Goal: Task Accomplishment & Management: Use online tool/utility

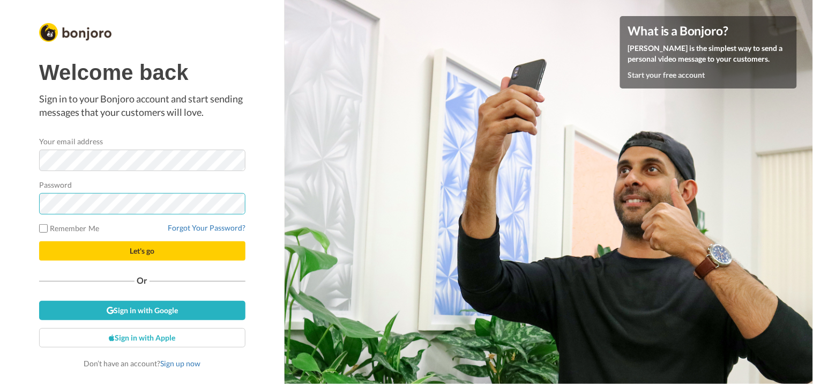
click at [39, 241] on button "Let's go" at bounding box center [142, 250] width 206 height 19
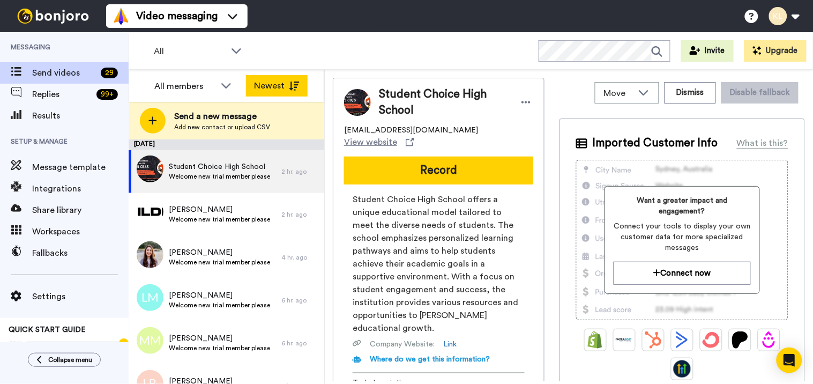
click at [298, 83] on icon at bounding box center [294, 85] width 11 height 9
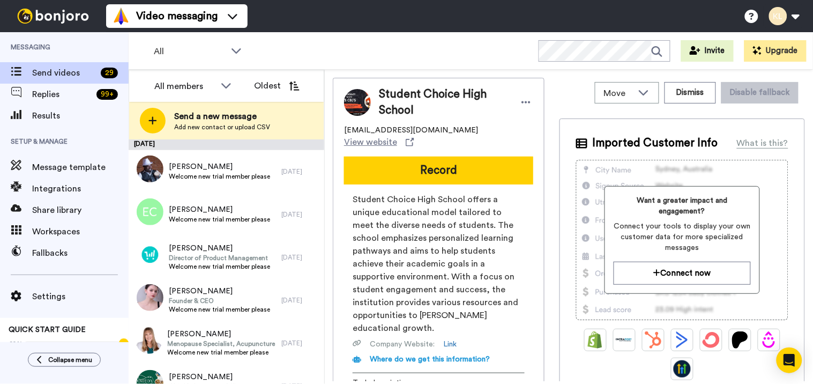
click at [441, 40] on div "All WORKSPACES View all All Default Task List + Add a new workspace Invite Upgr…" at bounding box center [471, 51] width 684 height 38
